Goal: Task Accomplishment & Management: Manage account settings

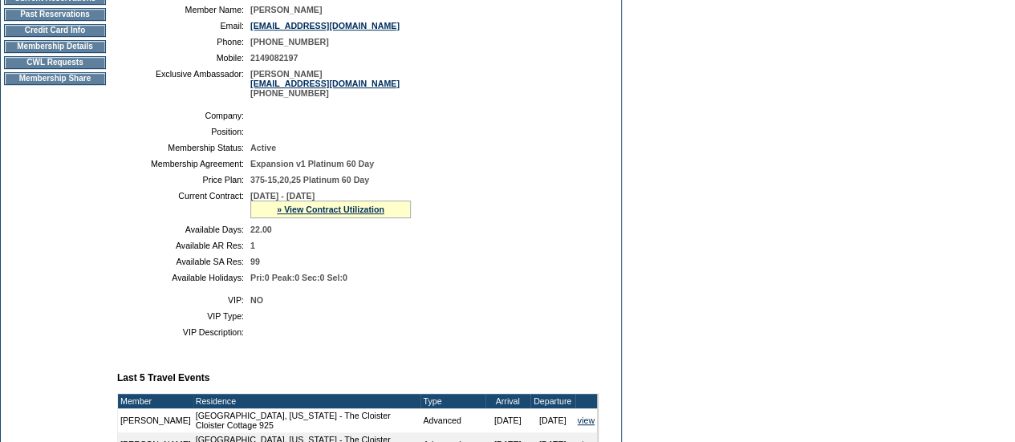
scroll to position [322, 0]
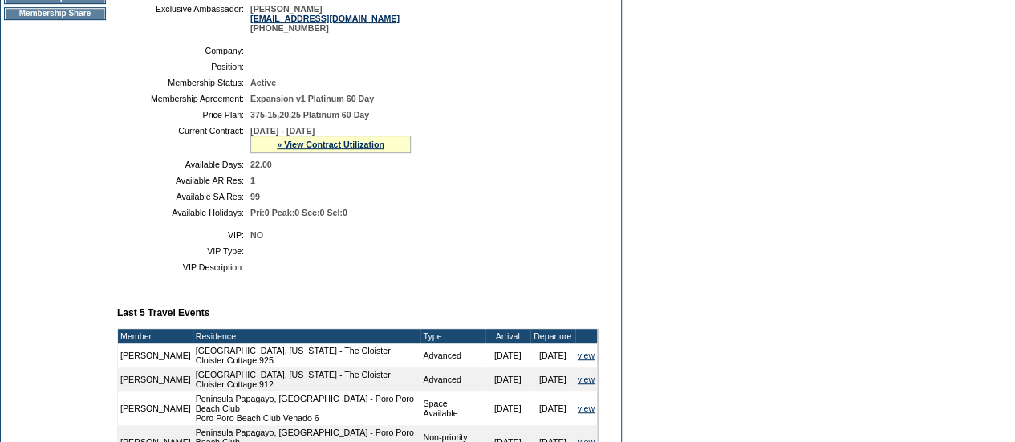
click at [322, 153] on div "» View Contract Utilization" at bounding box center [330, 145] width 160 height 18
click at [322, 149] on link "» View Contract Utilization" at bounding box center [330, 145] width 107 height 10
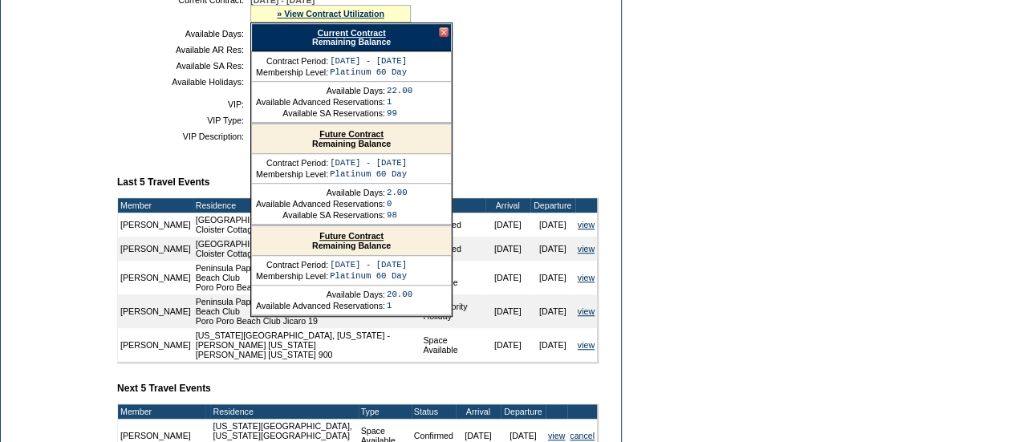
scroll to position [456, 0]
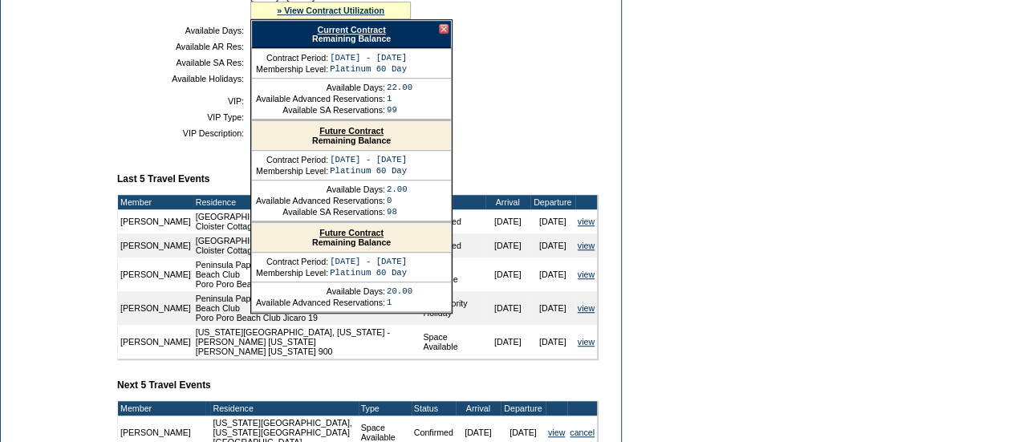
click at [339, 237] on link "Future Contract" at bounding box center [351, 233] width 64 height 10
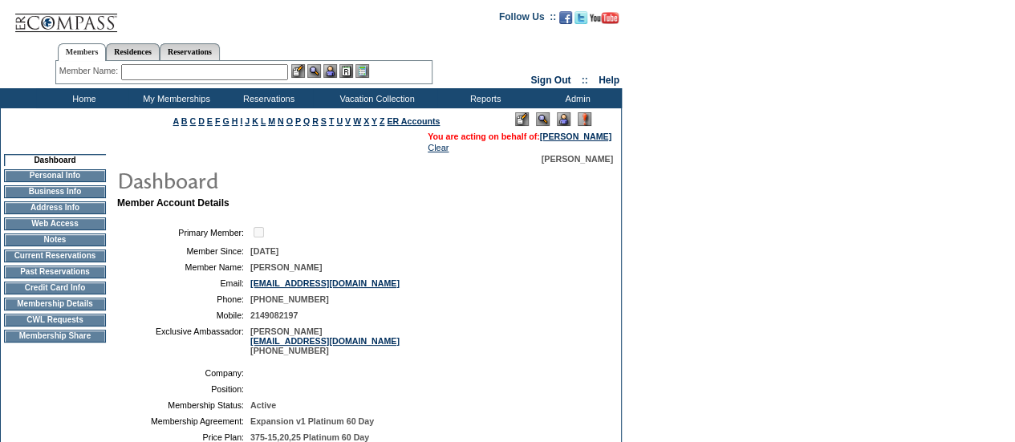
click at [237, 68] on input "text" at bounding box center [204, 72] width 167 height 16
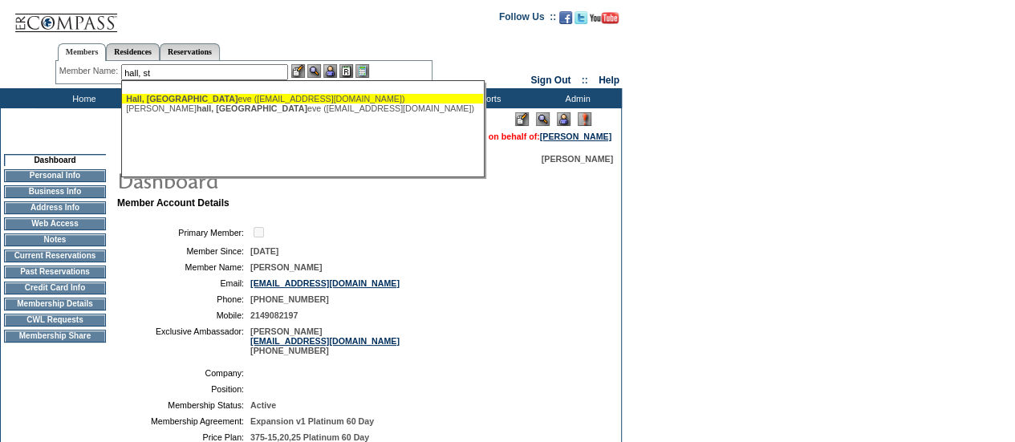
click at [197, 99] on div "Hall, St eve (stevehall11565@gmail.com)" at bounding box center [302, 99] width 353 height 10
type input "Hall, Steve (stevehall11565@gmail.com)"
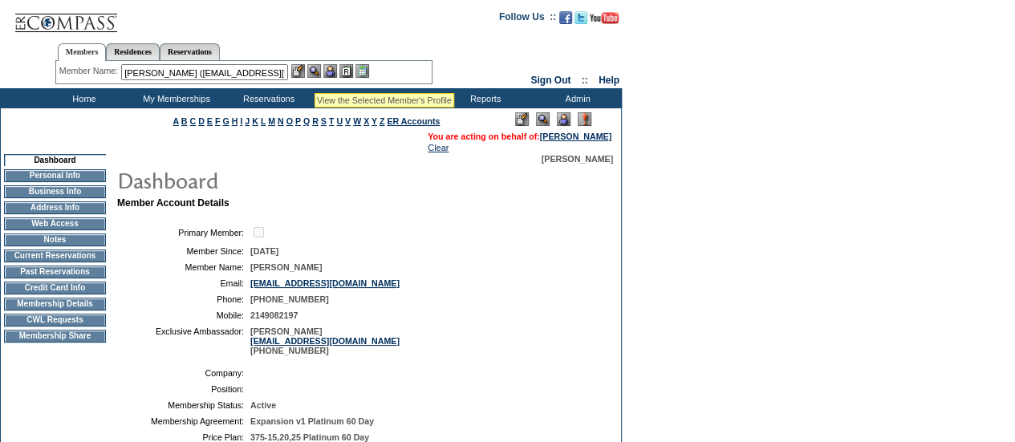
click at [314, 73] on img at bounding box center [314, 71] width 14 height 14
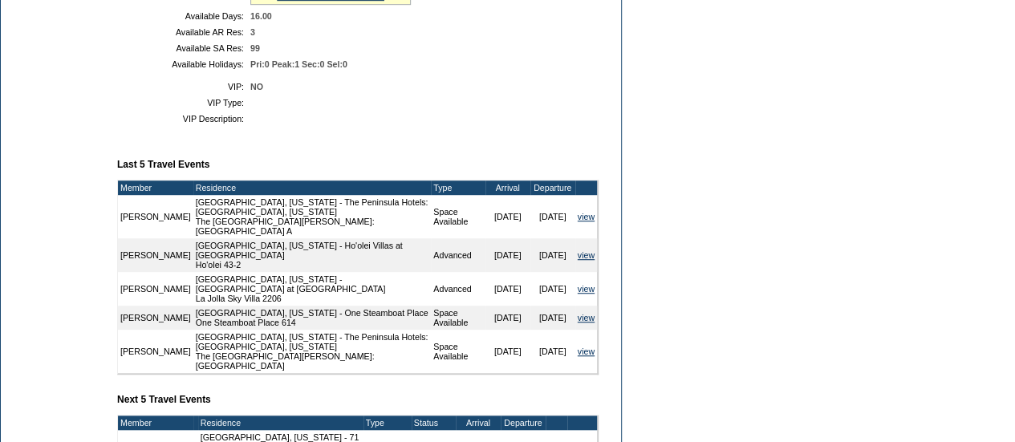
scroll to position [447, 0]
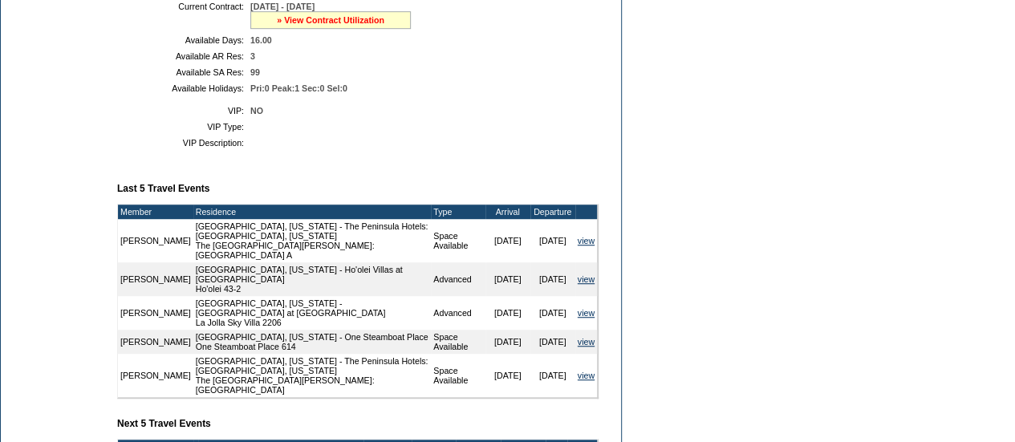
click at [308, 25] on link "» View Contract Utilization" at bounding box center [330, 20] width 107 height 10
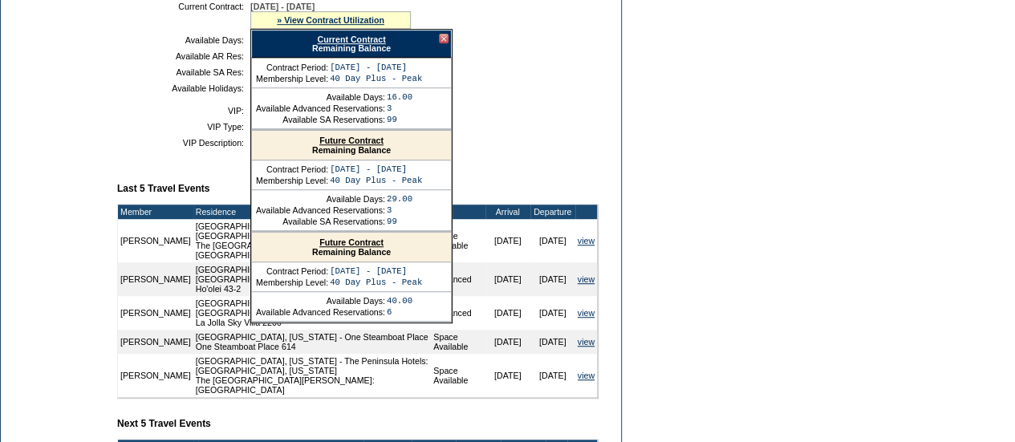
click at [364, 247] on link "Future Contract" at bounding box center [351, 242] width 64 height 10
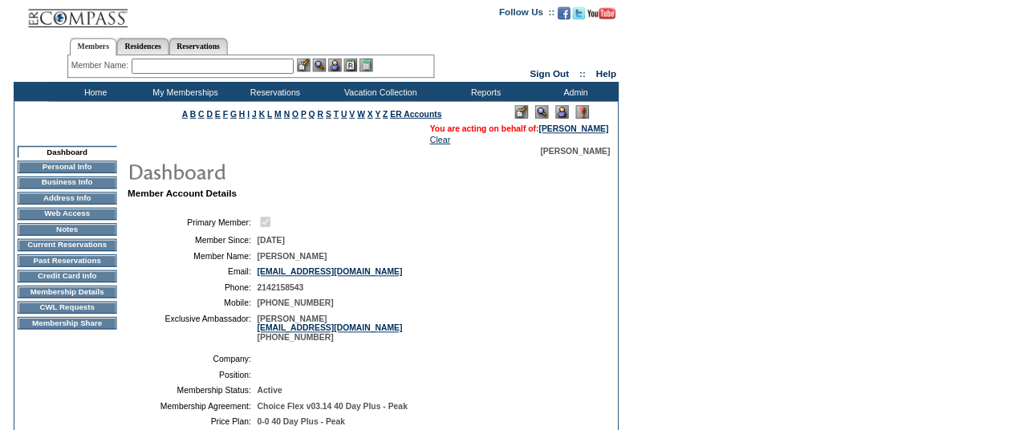
scroll to position [0, 0]
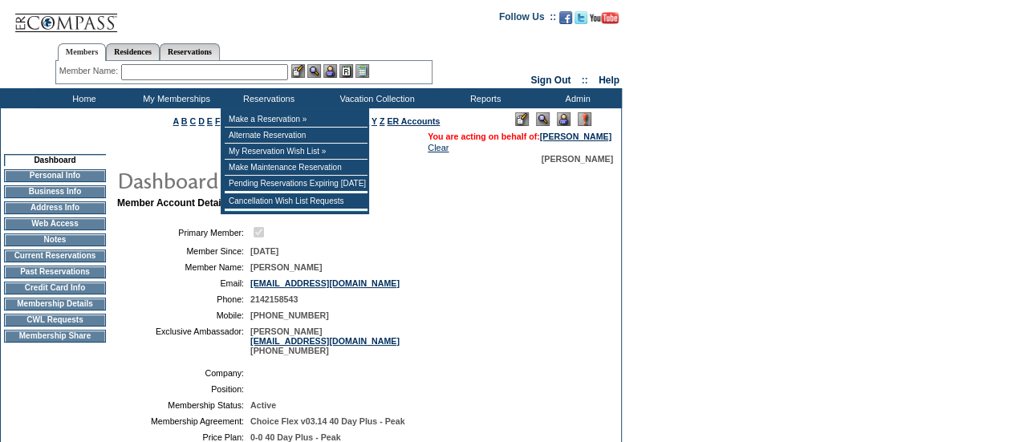
click at [204, 62] on div "Member Name: Destination or Residence: ReservationId:" at bounding box center [243, 72] width 377 height 23
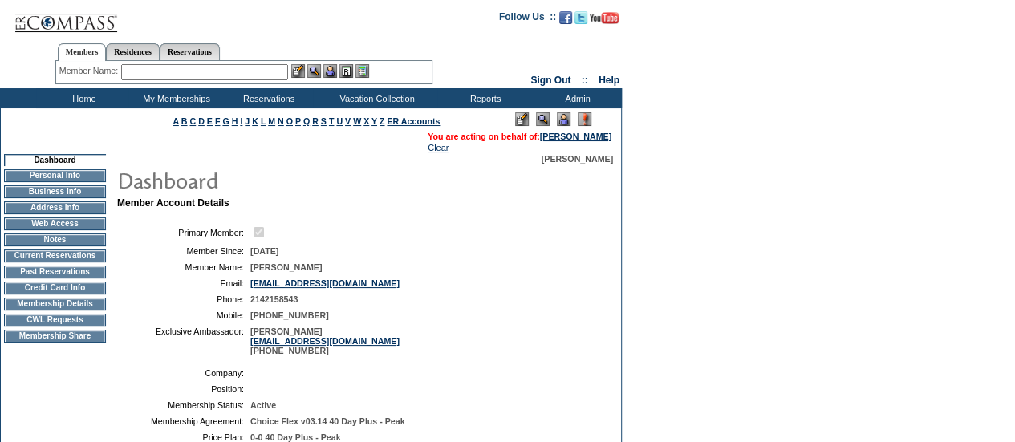
click at [195, 65] on input "text" at bounding box center [204, 72] width 167 height 16
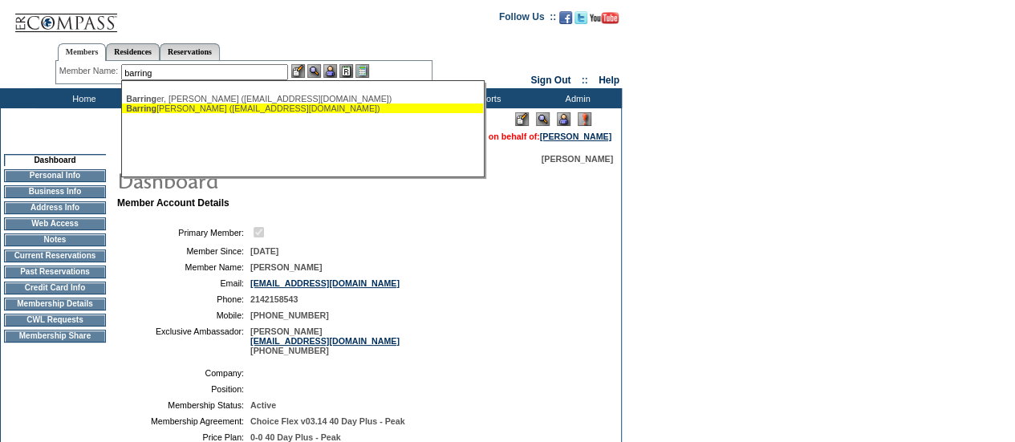
click at [203, 107] on div "Barring er, Vanessa (vlvbarringer@gmail.com)" at bounding box center [302, 108] width 353 height 10
type input "Barringer, Vanessa (vlvbarringer@gmail.com)"
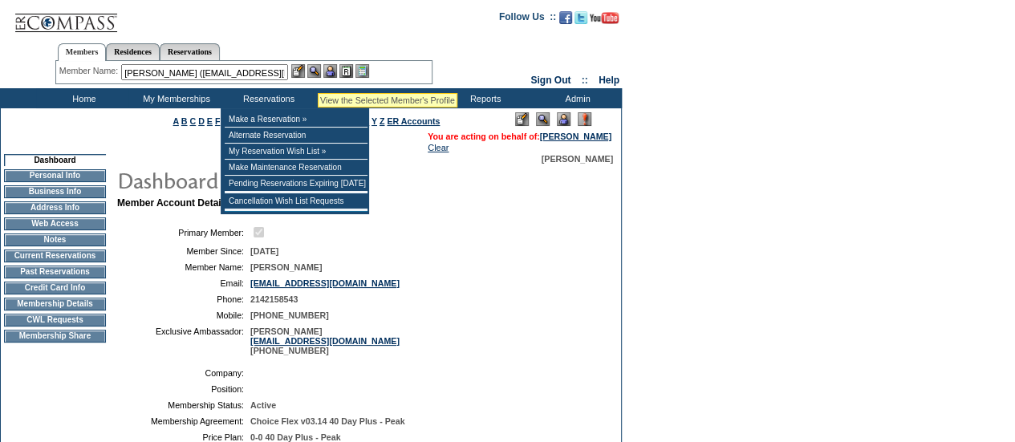
click at [318, 73] on img at bounding box center [314, 71] width 14 height 14
